Goal: Task Accomplishment & Management: Complete application form

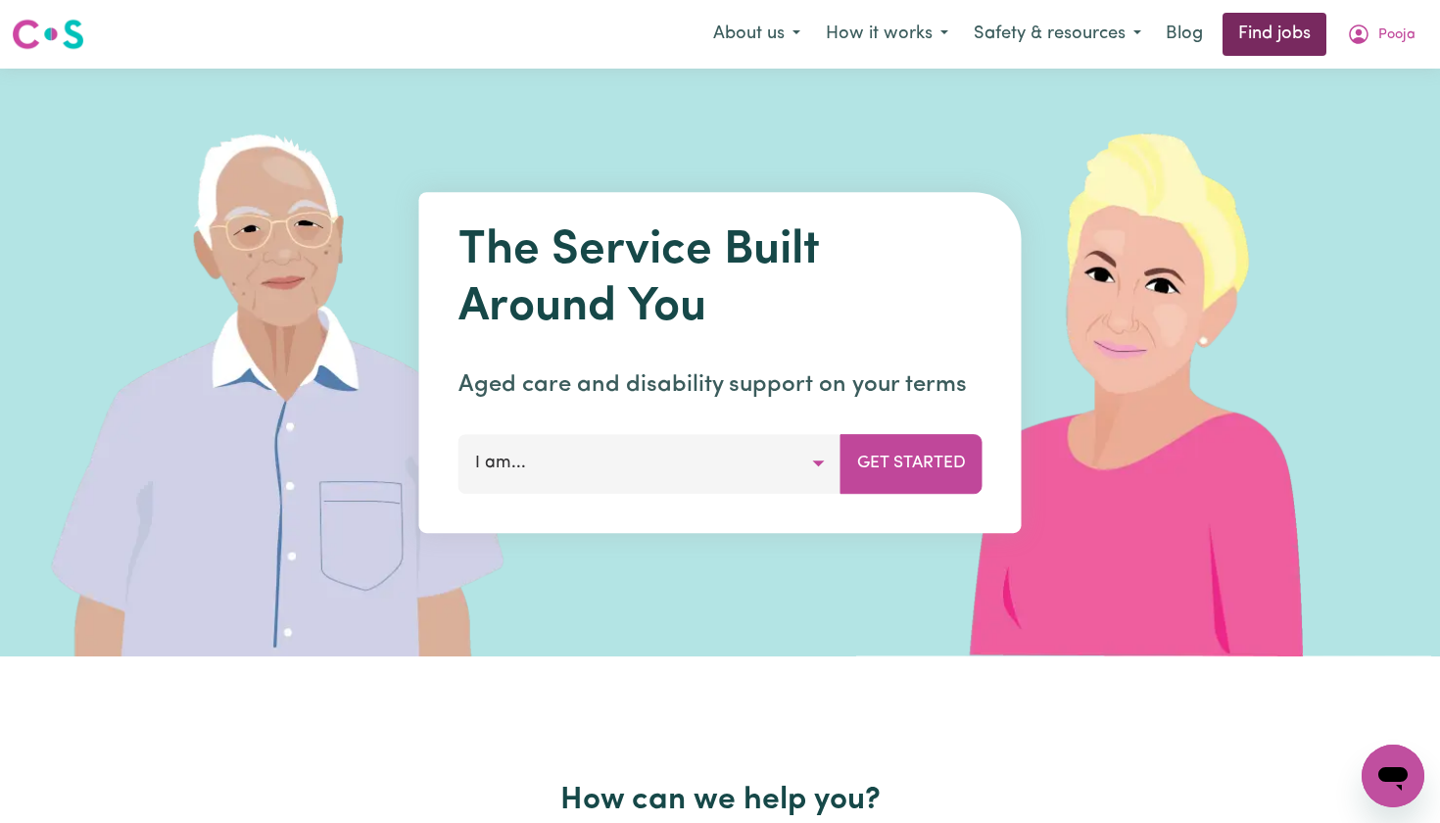
click at [1263, 29] on link "Find jobs" at bounding box center [1275, 34] width 104 height 43
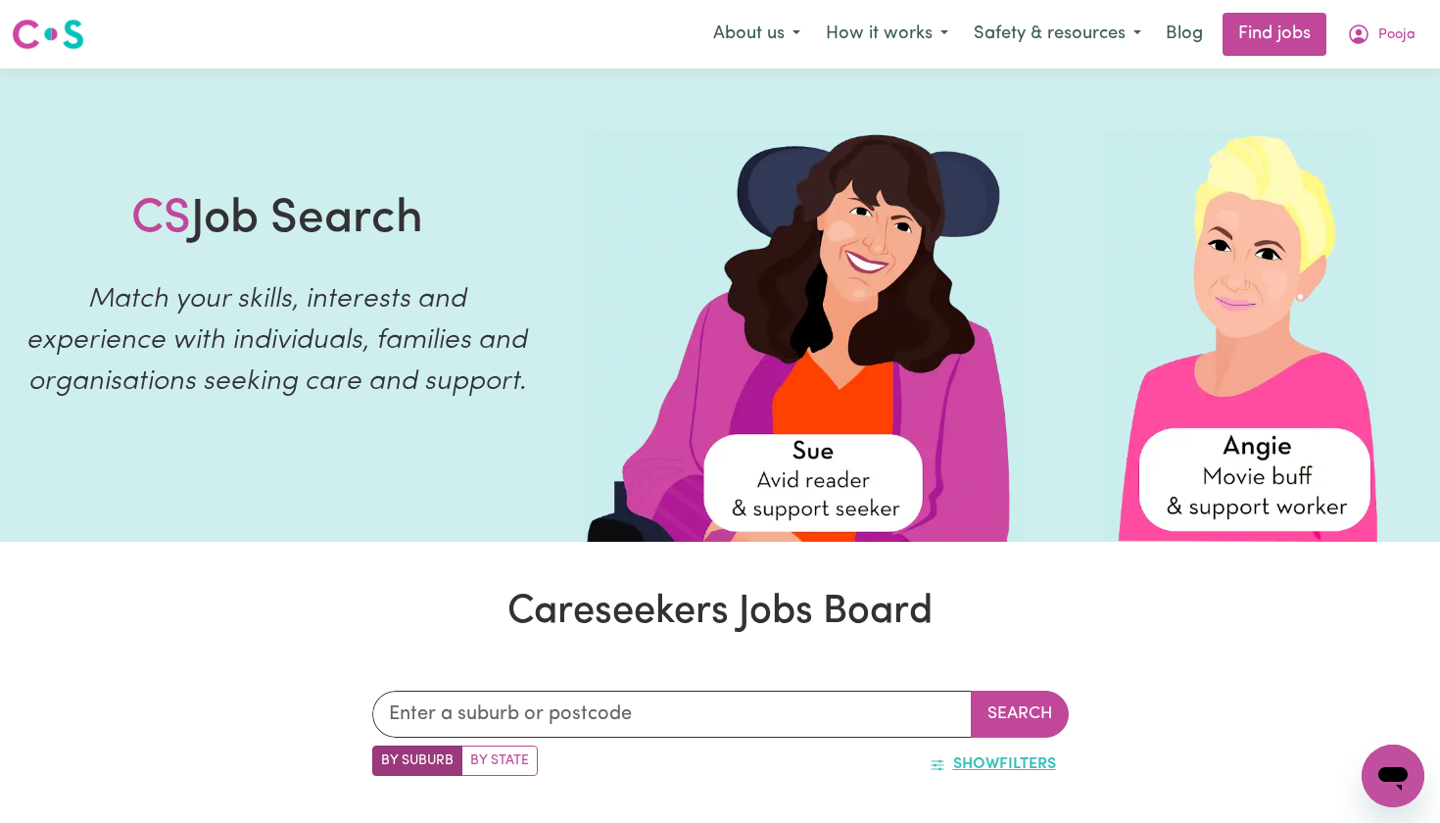
click at [984, 757] on span "Show" at bounding box center [976, 764] width 46 height 16
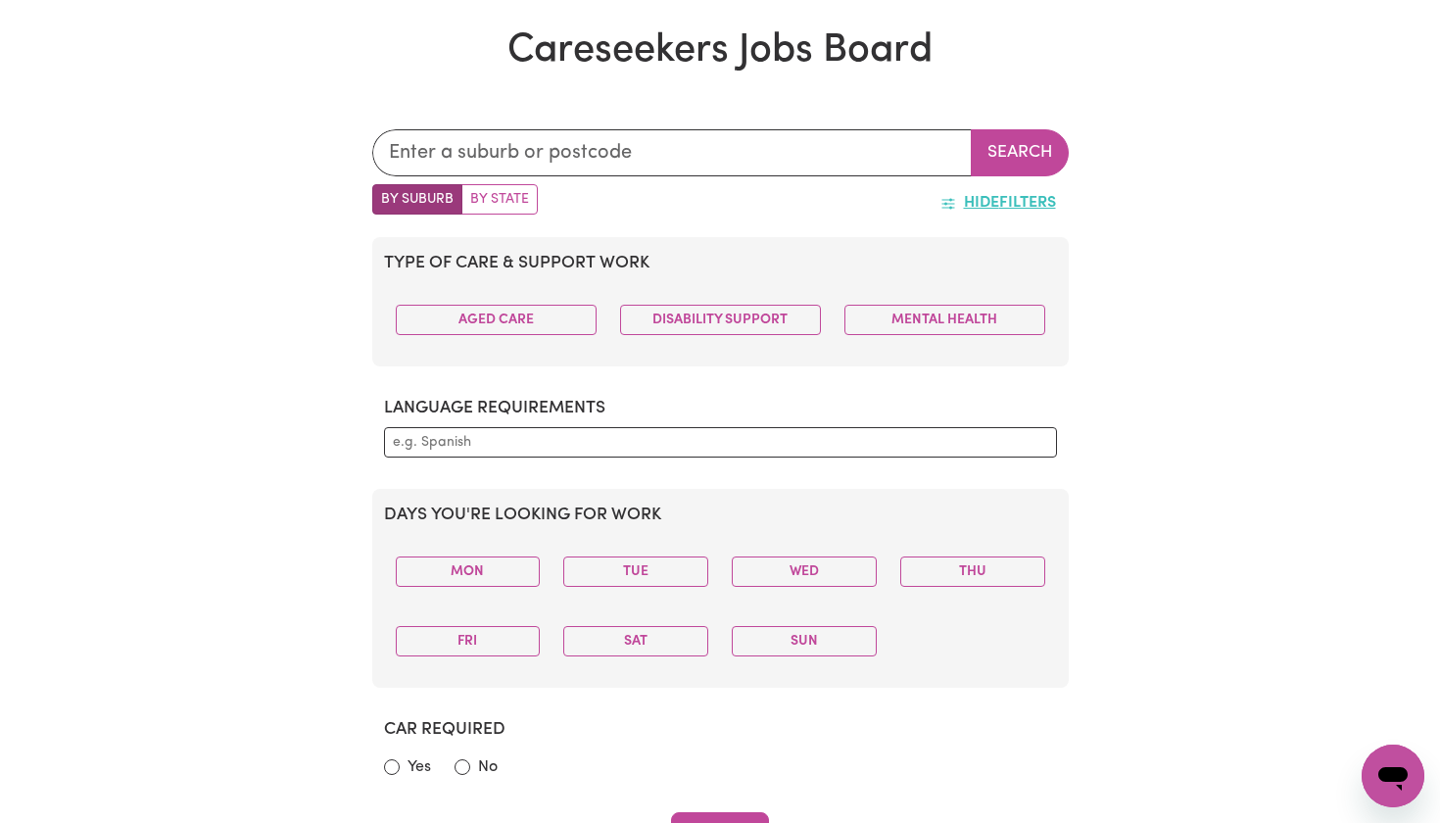
scroll to position [563, 0]
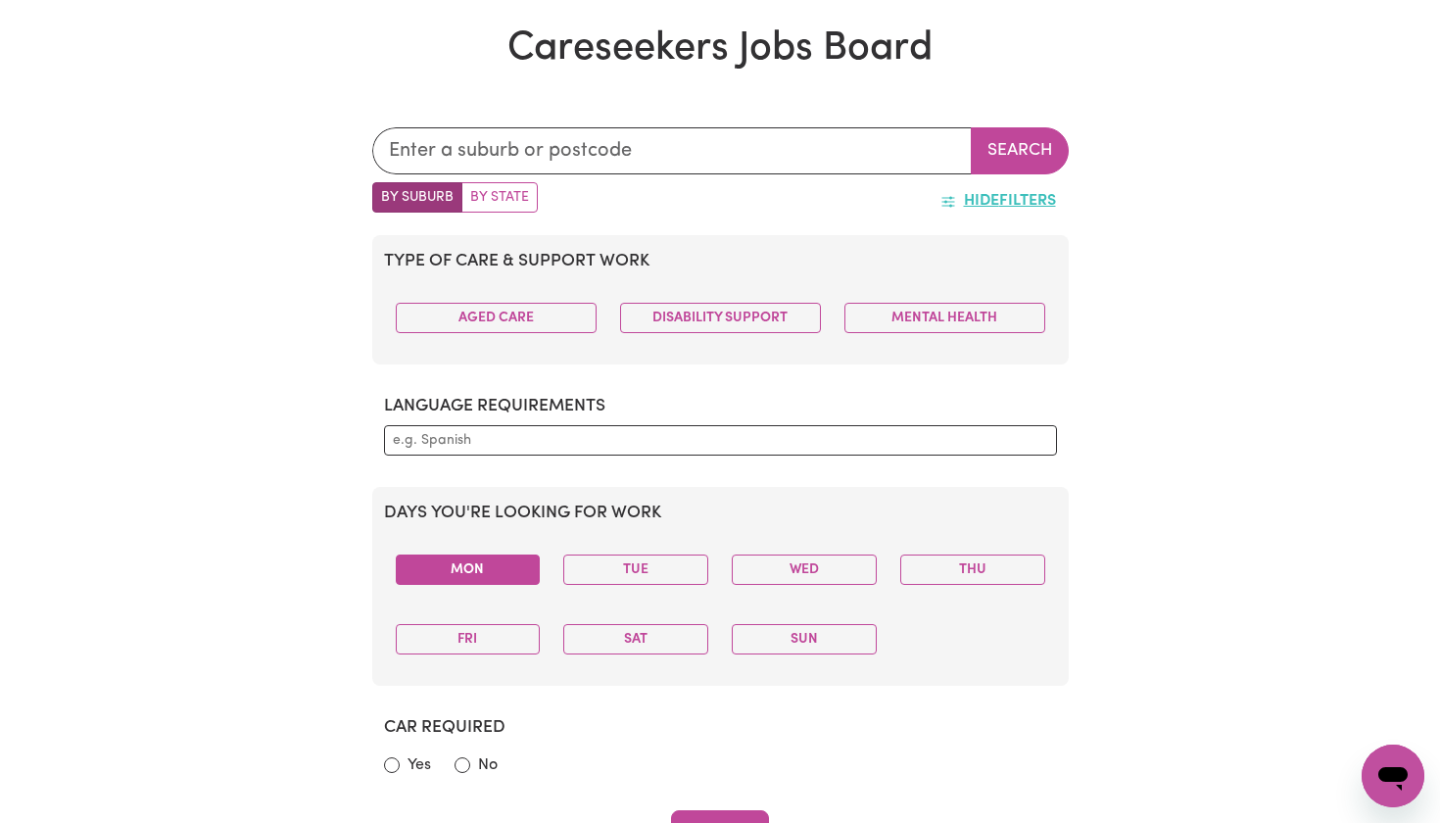
click at [491, 576] on button "Mon" at bounding box center [468, 570] width 145 height 30
click at [801, 574] on button "Wed" at bounding box center [804, 570] width 145 height 30
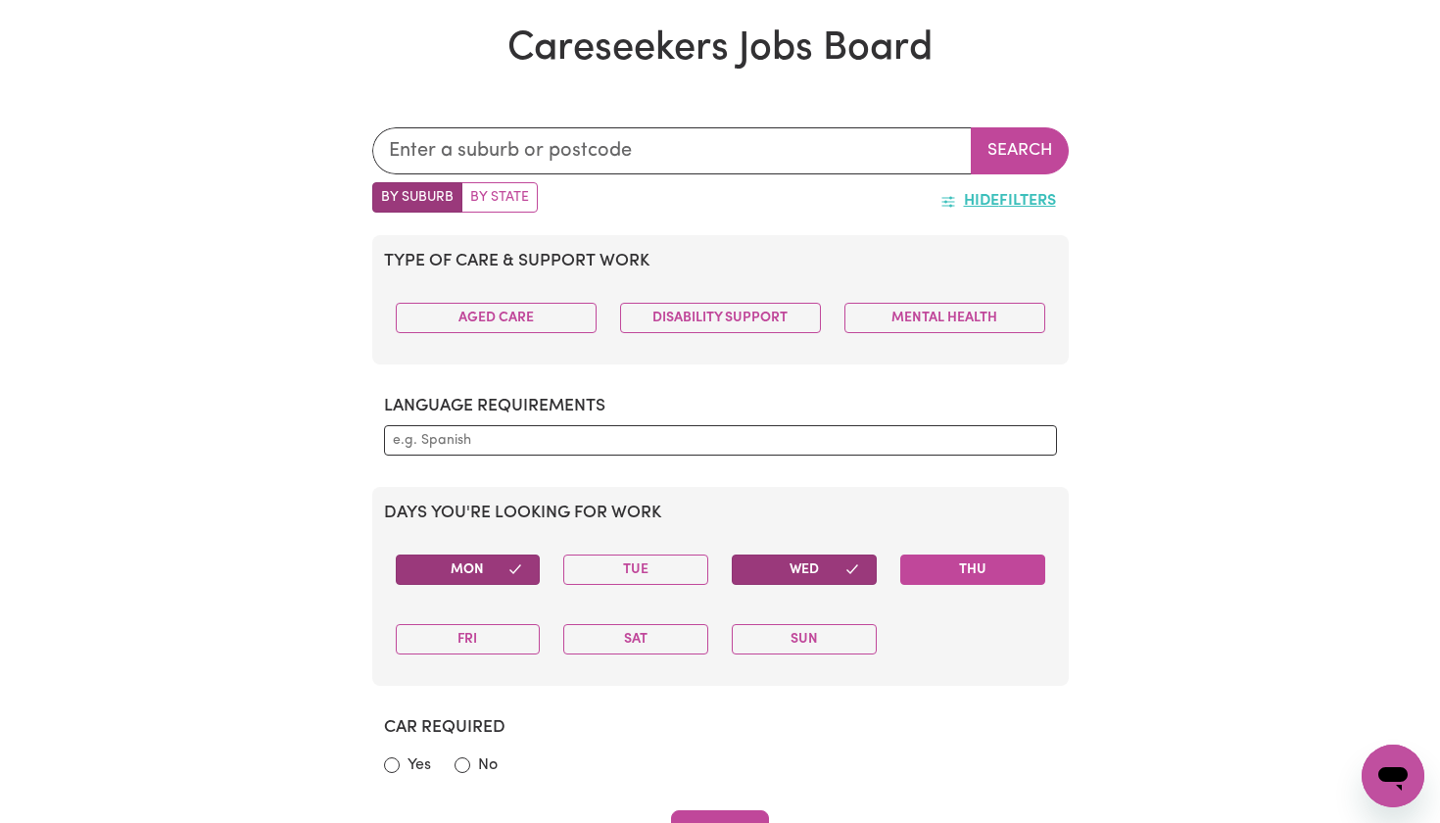
click at [933, 566] on button "Thu" at bounding box center [972, 570] width 145 height 30
click at [499, 643] on button "Fri" at bounding box center [468, 639] width 145 height 30
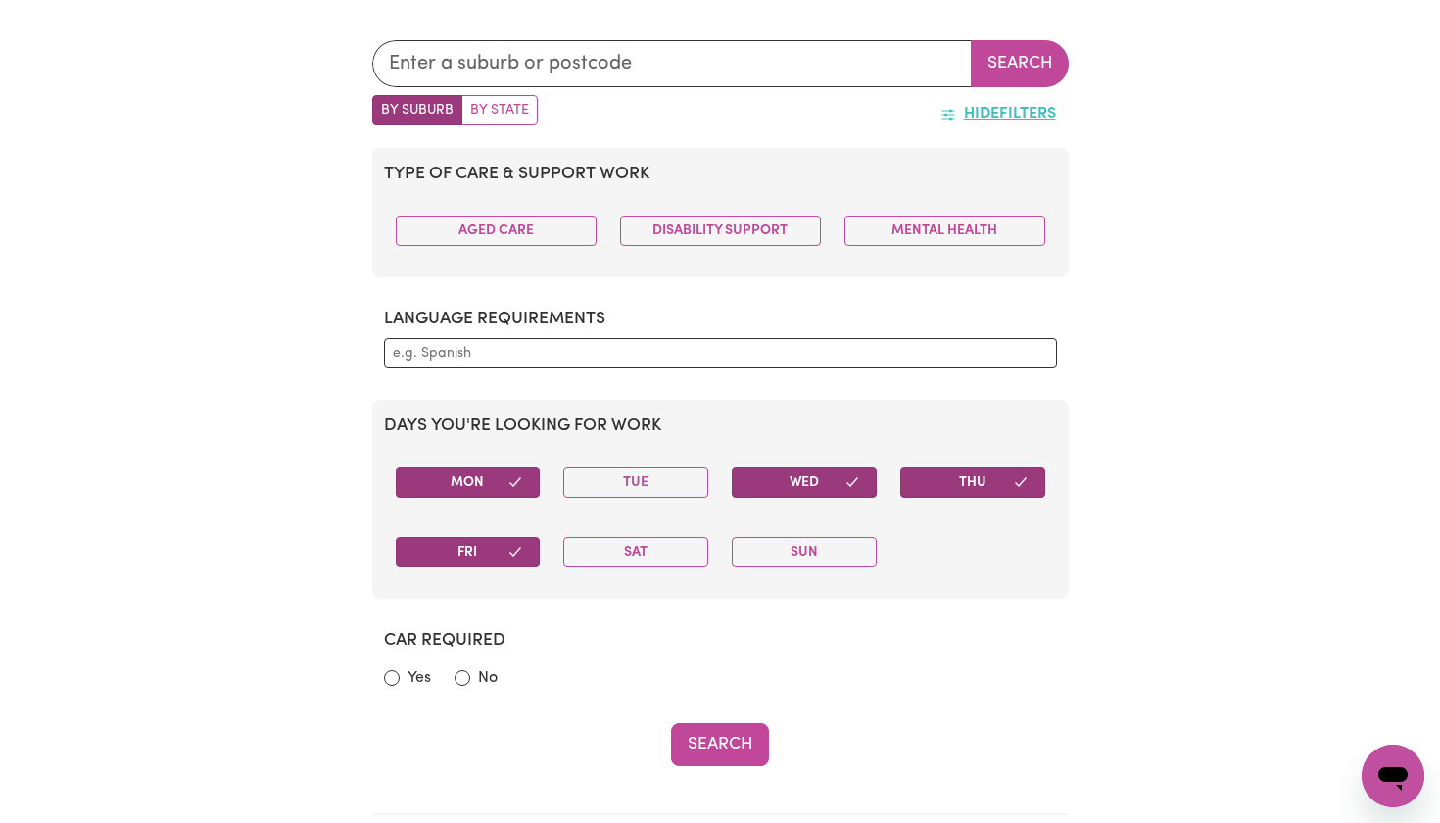
click at [392, 673] on input "Yes" at bounding box center [392, 678] width 16 height 16
radio input "true"
click at [712, 734] on button "Search" at bounding box center [720, 744] width 98 height 43
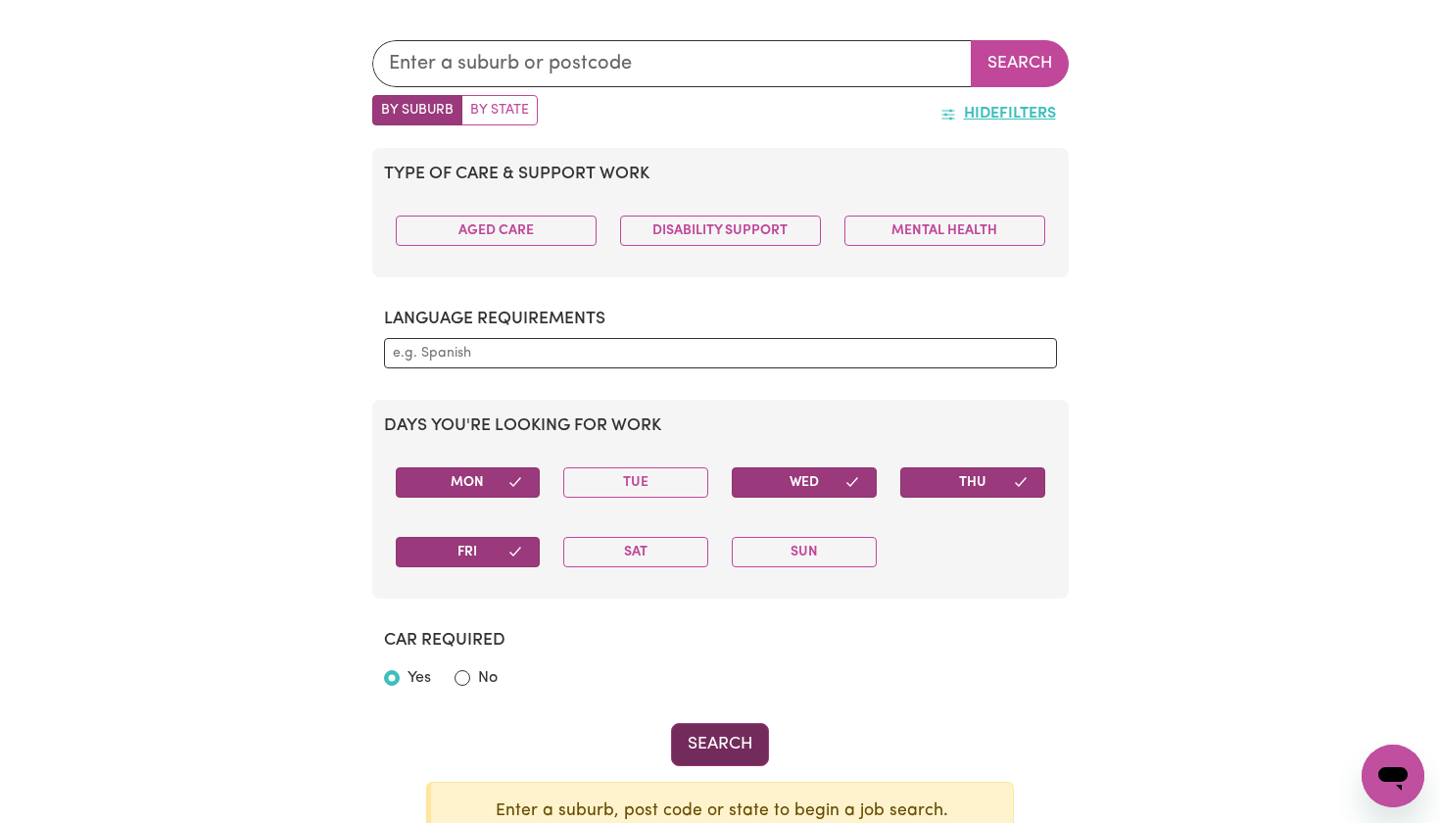
click at [712, 735] on button "Search" at bounding box center [720, 744] width 98 height 43
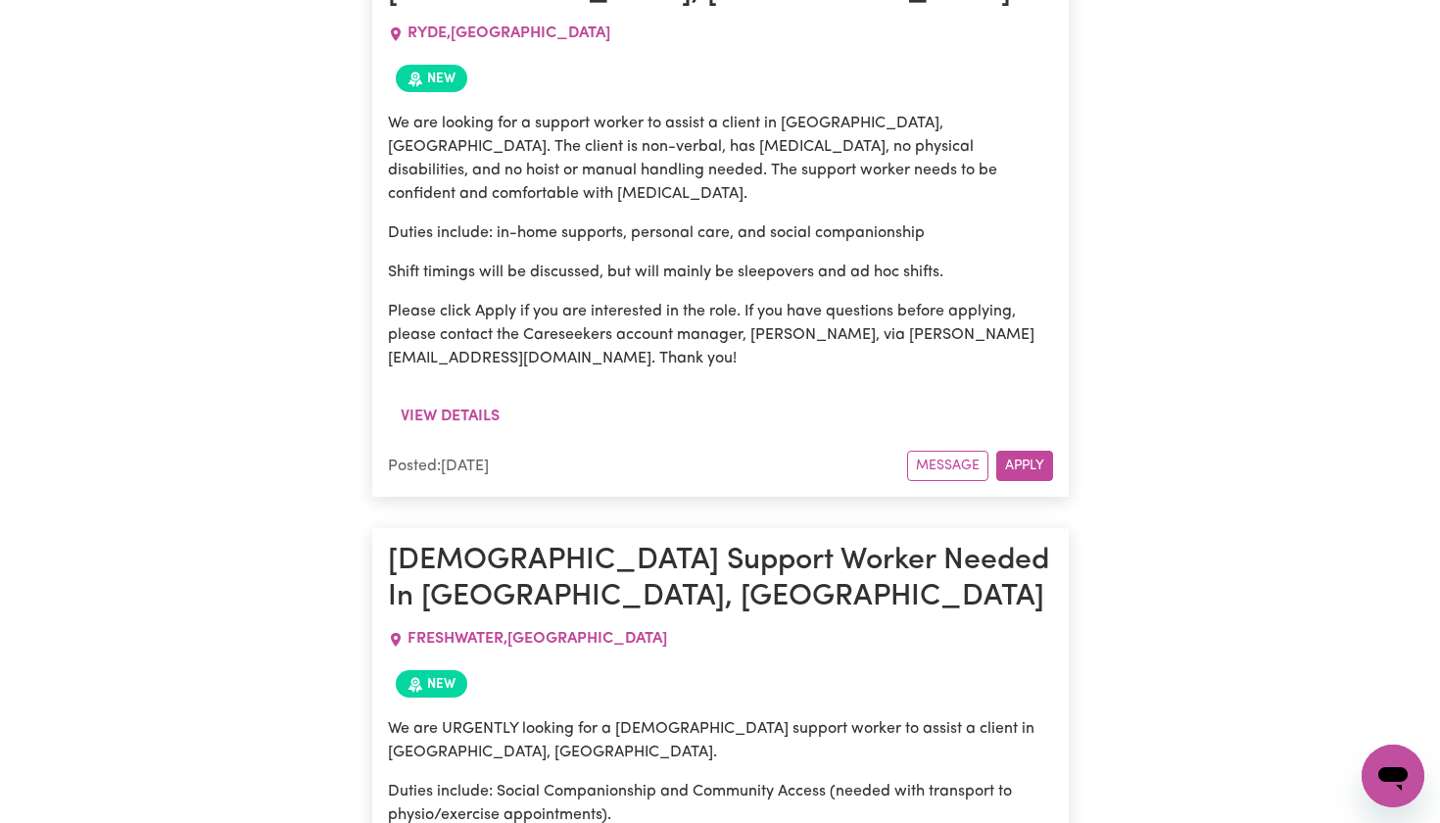
scroll to position [7991, 0]
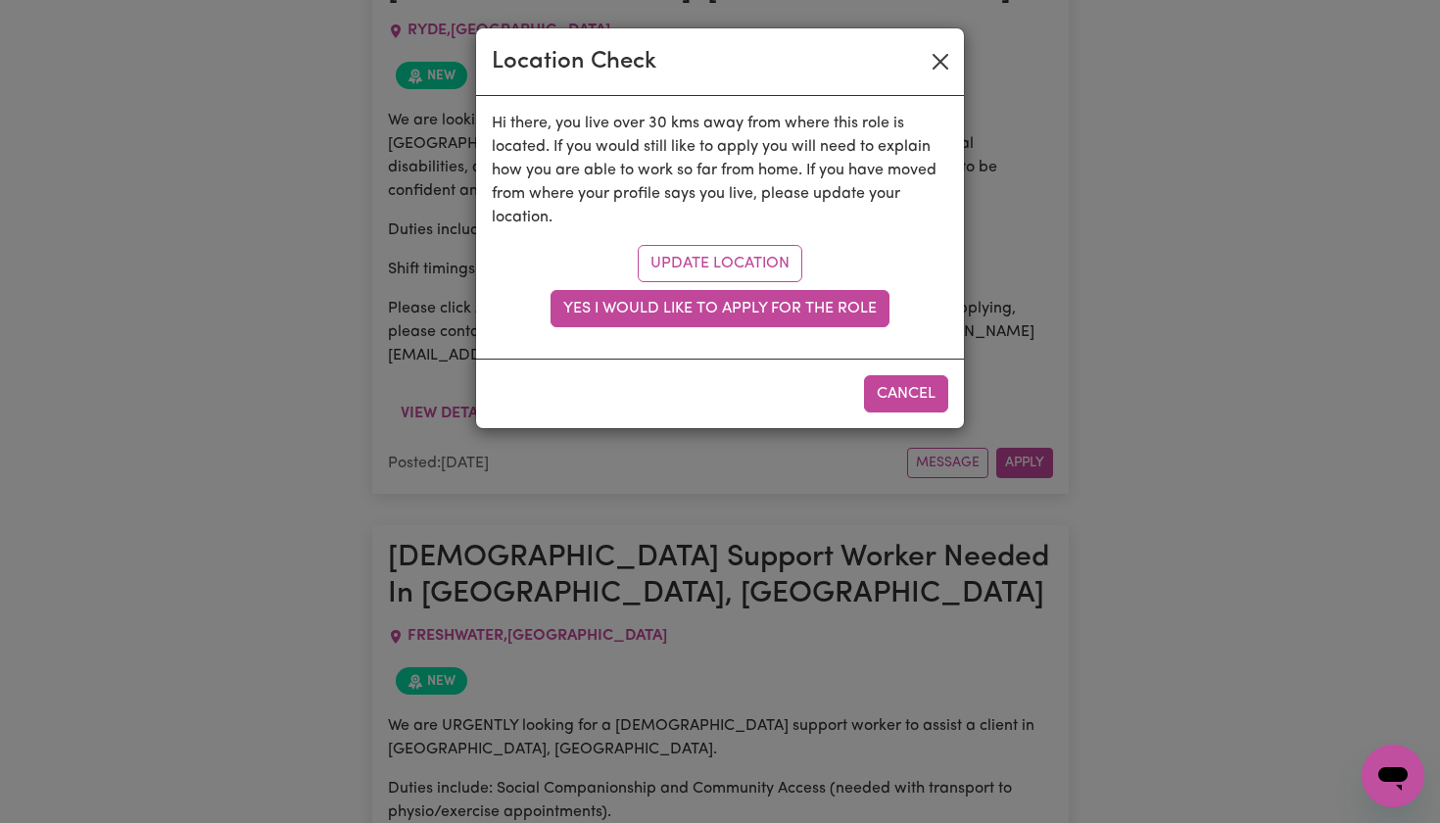
click at [938, 67] on button "Close" at bounding box center [940, 61] width 31 height 31
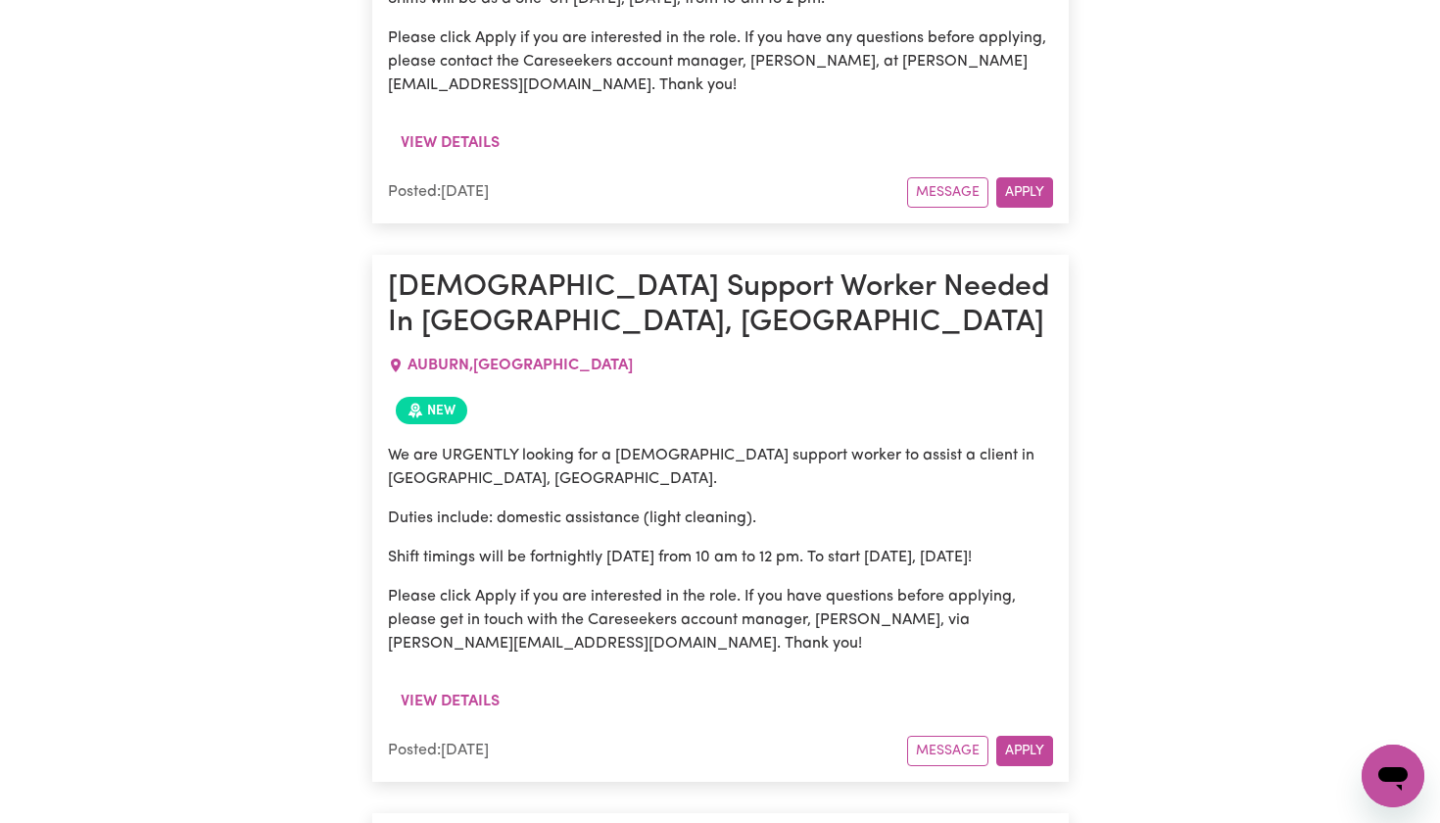
scroll to position [20028, 0]
